Goal: Communication & Community: Ask a question

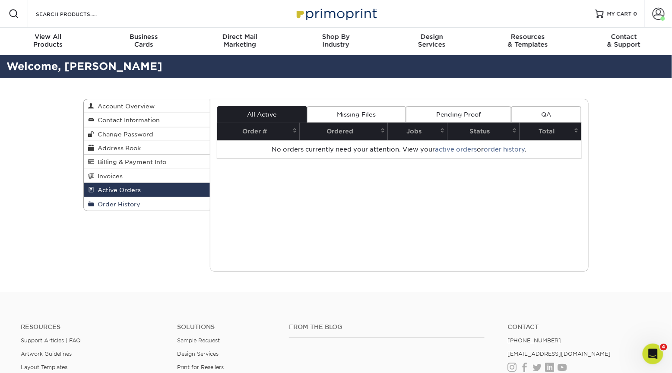
click at [150, 199] on link "Order History" at bounding box center [147, 203] width 126 height 13
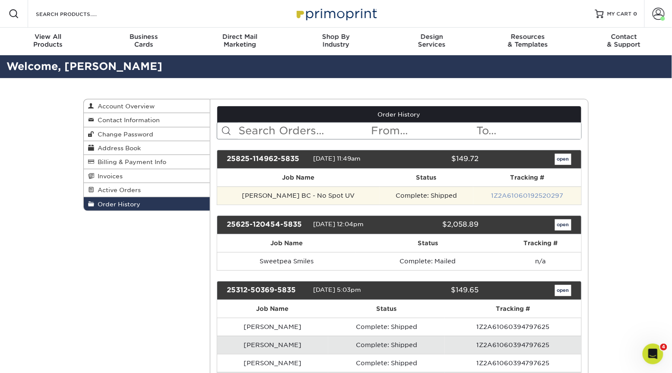
click at [507, 193] on link "1Z2A61060192520297" at bounding box center [527, 195] width 72 height 7
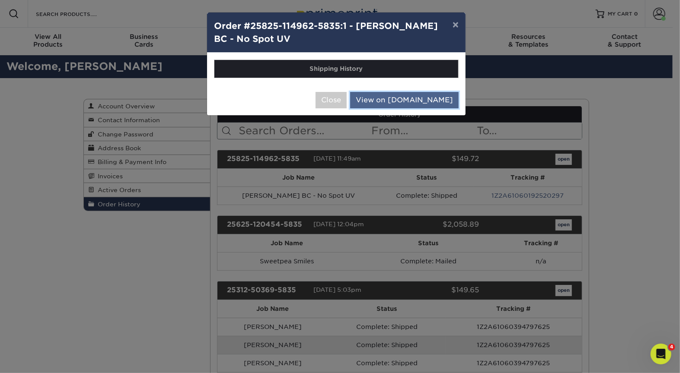
click at [414, 101] on link "View on [DOMAIN_NAME]" at bounding box center [404, 100] width 108 height 16
click at [346, 102] on button "Close" at bounding box center [330, 100] width 31 height 16
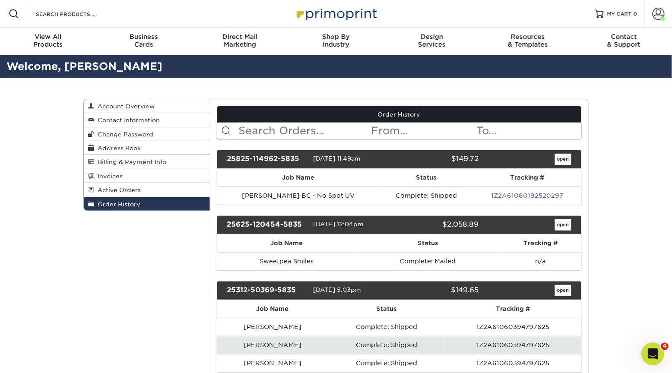
click at [656, 353] on icon "Open Intercom Messenger" at bounding box center [652, 353] width 14 height 14
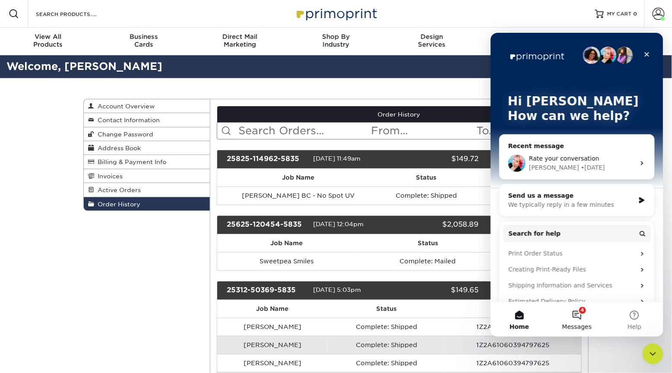
click at [580, 318] on button "4 Messages" at bounding box center [576, 319] width 57 height 35
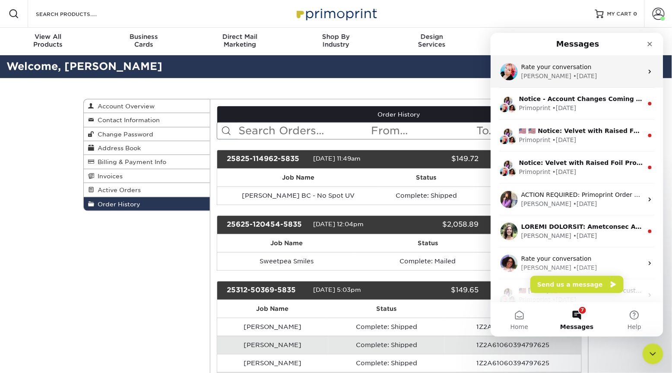
click at [556, 70] on div "Rate your conversation" at bounding box center [582, 66] width 122 height 9
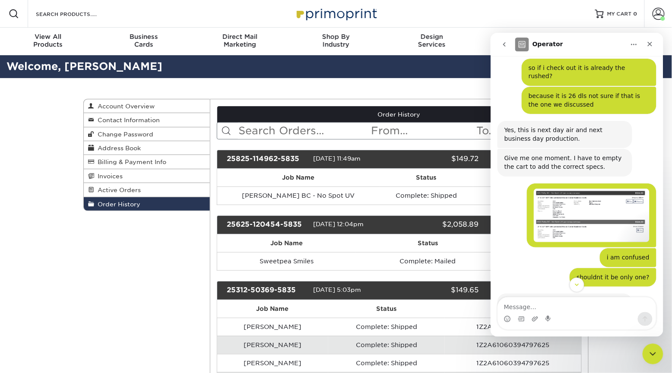
scroll to position [756, 0]
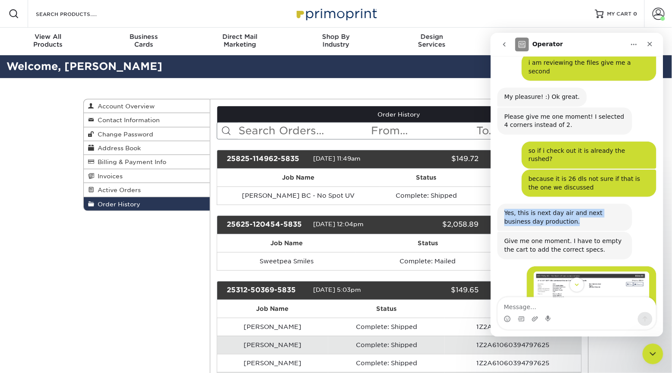
drag, startPoint x: 566, startPoint y: 162, endPoint x: 486, endPoint y: 156, distance: 80.2
click html "Operator Welcome to Primoprint. hi, i need rushed business cards receive them m…"
copy div "Yes, this is next day air and next business day production."
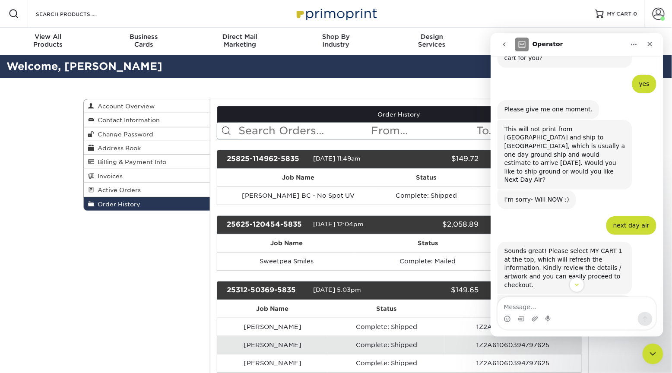
scroll to position [460, 0]
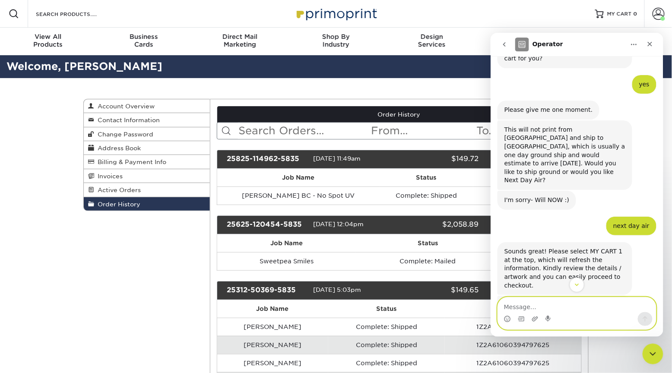
click at [546, 309] on textarea "Message…" at bounding box center [577, 304] width 158 height 15
type textarea "hello, i am curious why the business cards havent shipped"
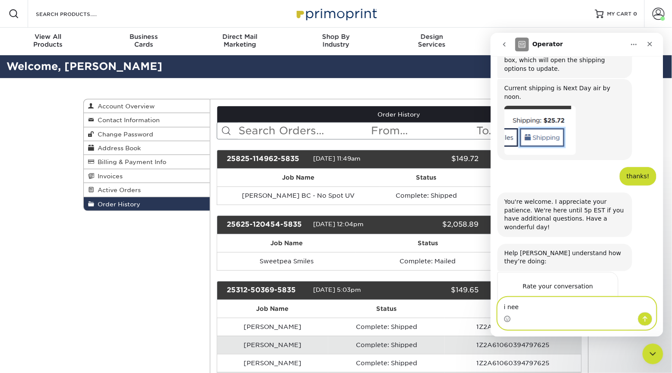
scroll to position [1262, 0]
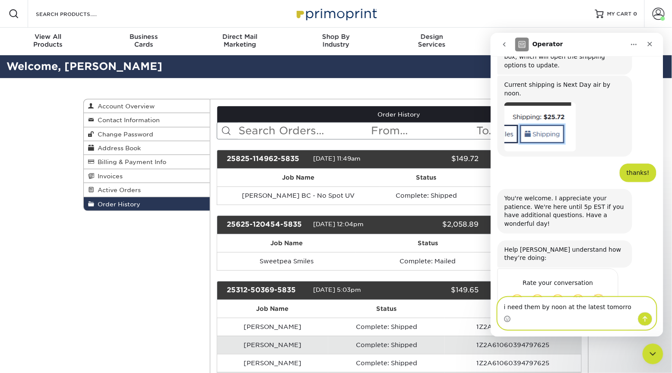
type textarea "i need them by noon at the latest [DATE]"
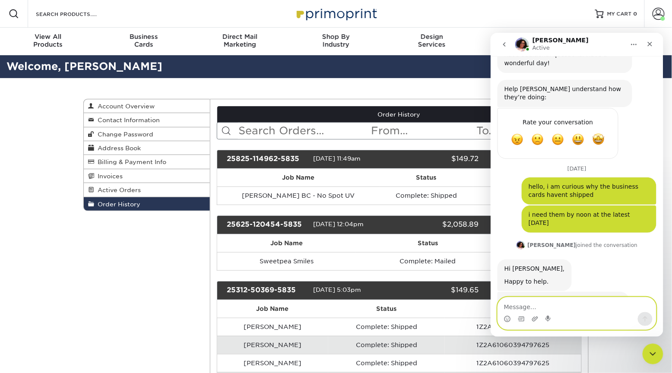
scroll to position [1430, 0]
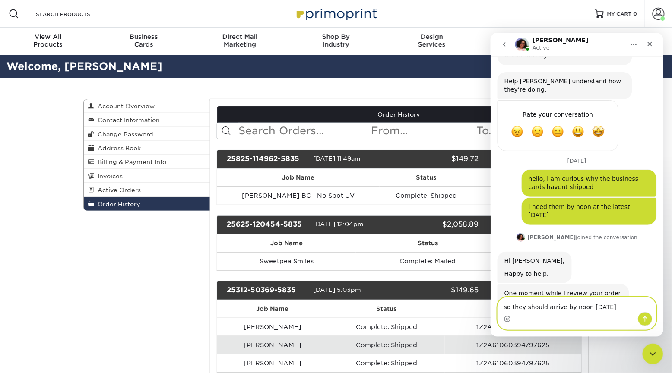
type textarea "so they should arrive by noon [DATE]?"
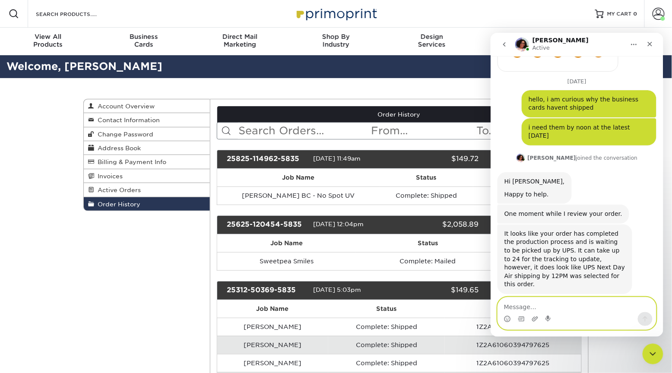
scroll to position [1516, 0]
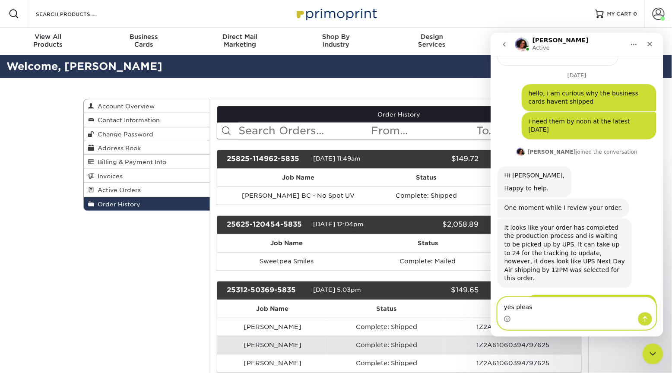
type textarea "yes please"
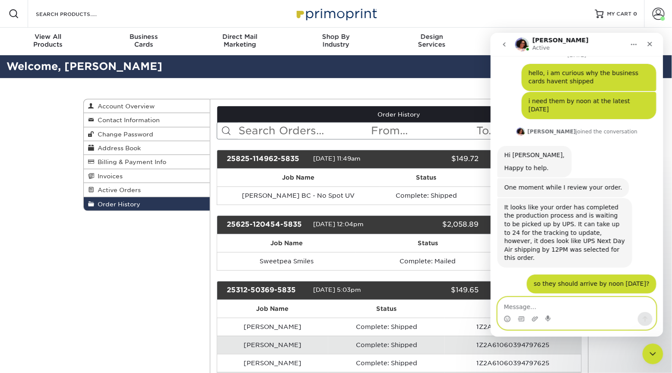
scroll to position [1541, 0]
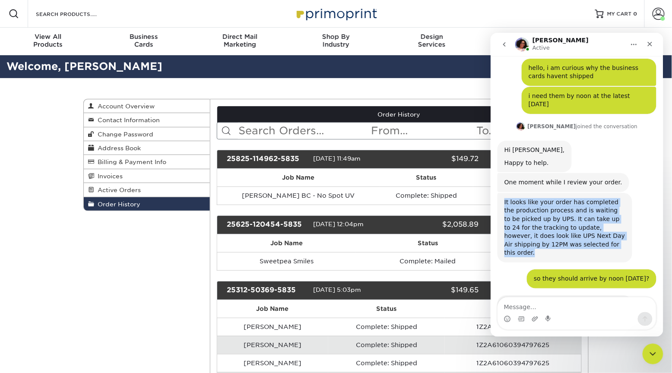
drag, startPoint x: 598, startPoint y: 159, endPoint x: 505, endPoint y: 117, distance: 102.1
click at [505, 198] on div "It looks like your order has completed the production process and is waiting to…" at bounding box center [564, 227] width 121 height 59
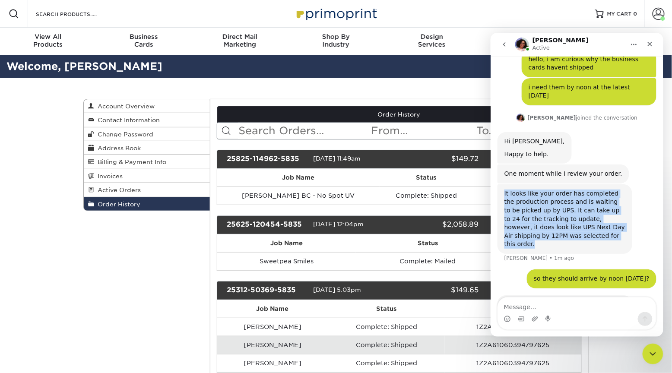
copy div "It looks like your order has completed the production process and is waiting to…"
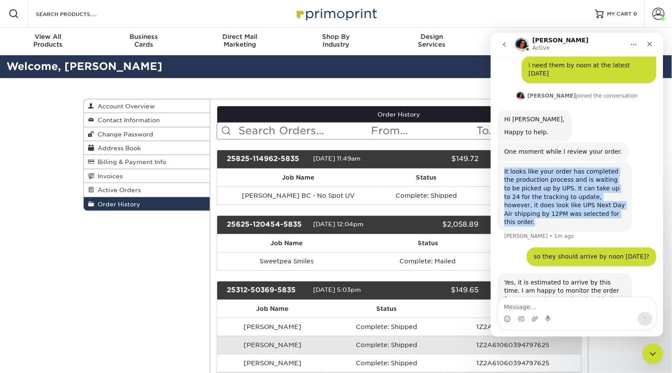
scroll to position [1584, 0]
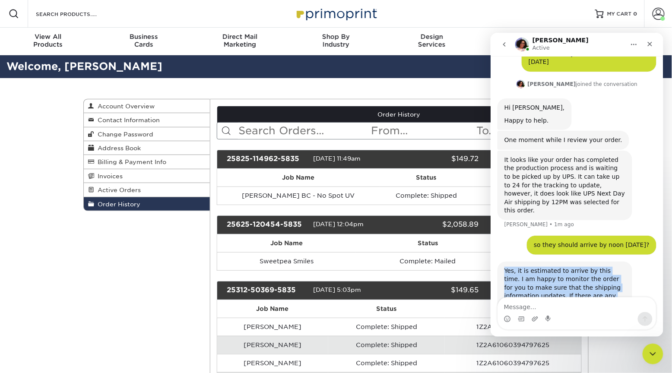
drag, startPoint x: 578, startPoint y: 214, endPoint x: 488, endPoint y: 176, distance: 98.0
click html "[PERSON_NAME] Active Welcome to Primoprint. [DATE] hi, i need rushed business c…"
click at [561, 267] on div "Yes, it is estimated to arrive by this time. I am happy to monitor the order fo…" at bounding box center [564, 292] width 121 height 51
drag, startPoint x: 579, startPoint y: 207, endPoint x: 526, endPoint y: 148, distance: 80.1
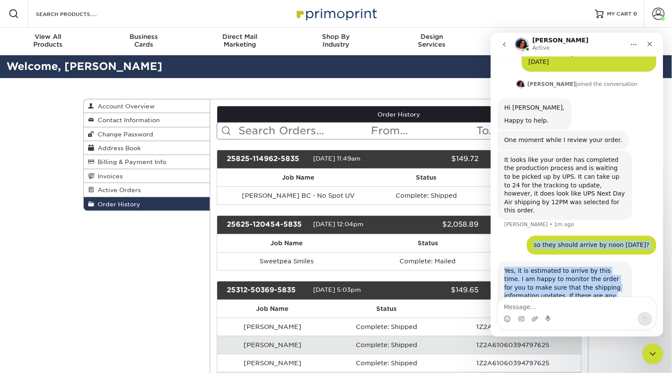
copy div "so they should arrive by noon [DATE]? [PERSON_NAME] • 1m ago Yes, it is estimat…"
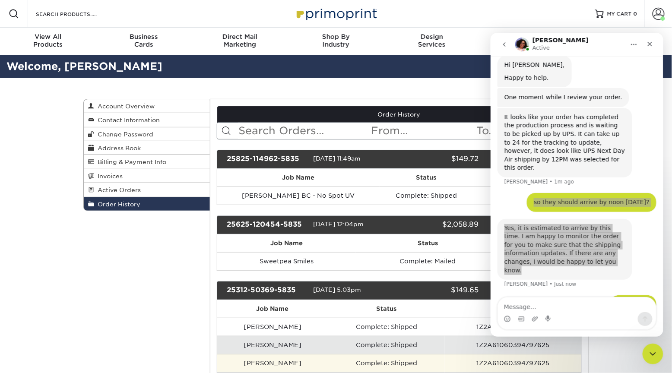
scroll to position [1621, 0]
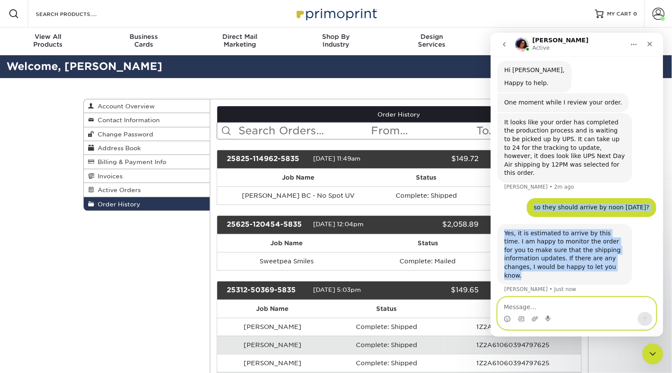
click at [570, 305] on textarea "Message…" at bounding box center [577, 304] width 158 height 15
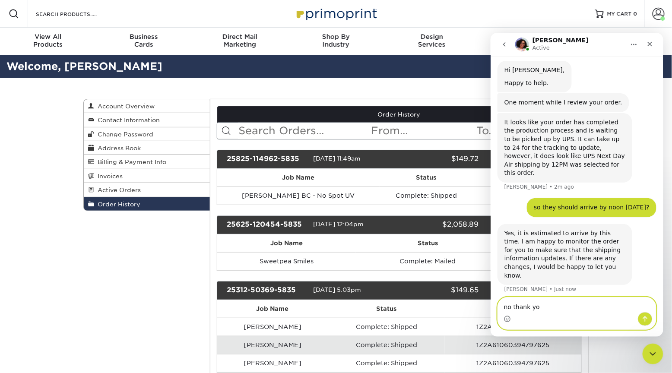
type textarea "no thank you"
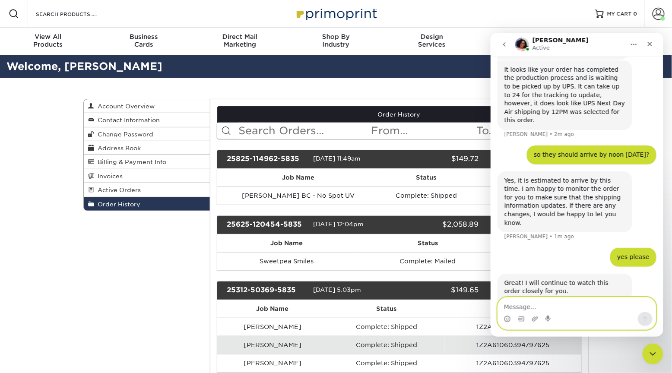
scroll to position [1673, 0]
